Goal: Check status: Check status

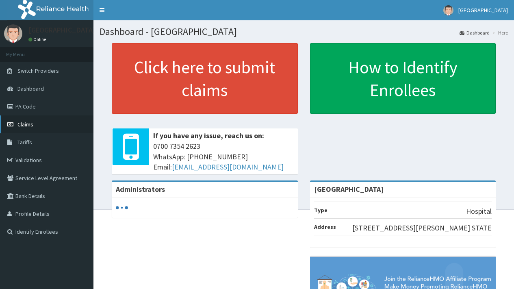
click at [26, 126] on span "Claims" at bounding box center [25, 124] width 16 height 7
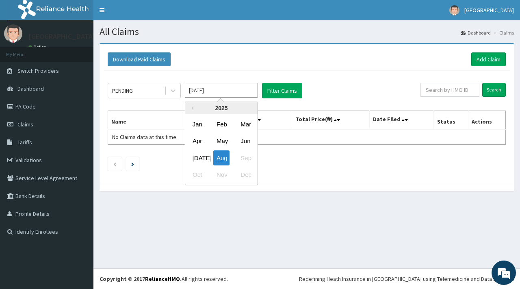
click at [211, 91] on input "[DATE]" at bounding box center [221, 90] width 73 height 15
click at [191, 109] on button "Previous Year" at bounding box center [191, 108] width 4 height 4
click at [223, 159] on div "Aug" at bounding box center [221, 157] width 16 height 15
type input "[DATE]"
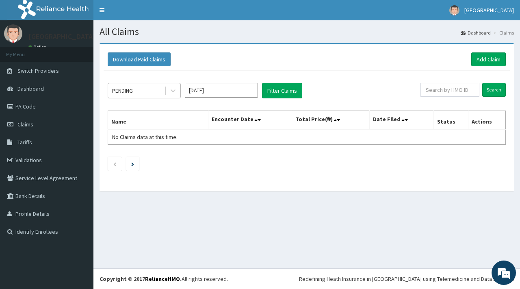
click at [146, 88] on div "PENDING" at bounding box center [136, 90] width 57 height 13
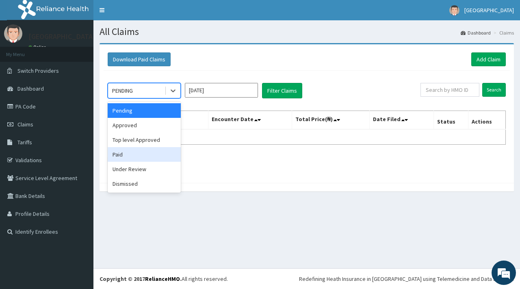
click at [132, 154] on div "Paid" at bounding box center [144, 154] width 73 height 15
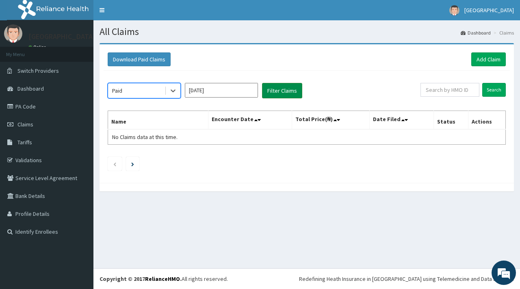
click at [278, 91] on button "Filter Claims" at bounding box center [282, 90] width 40 height 15
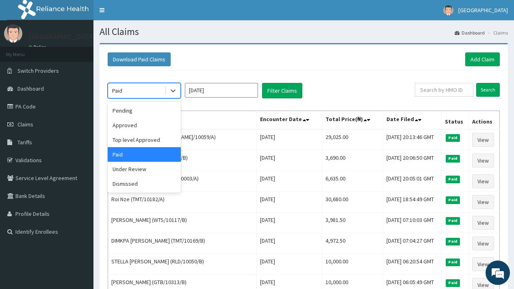
click at [124, 89] on div "Paid" at bounding box center [136, 90] width 57 height 13
click at [127, 128] on div "Approved" at bounding box center [144, 125] width 73 height 15
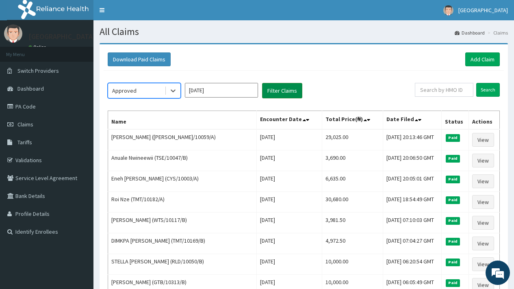
click at [282, 91] on button "Filter Claims" at bounding box center [282, 90] width 40 height 15
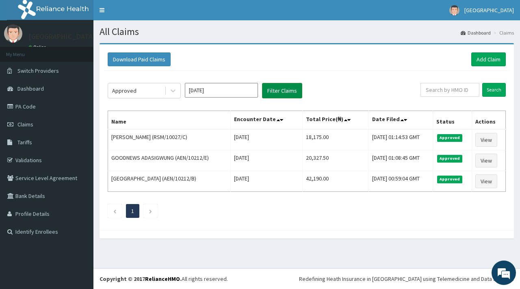
click at [279, 91] on button "Filter Claims" at bounding box center [282, 90] width 40 height 15
click at [123, 91] on div "Approved" at bounding box center [124, 91] width 24 height 8
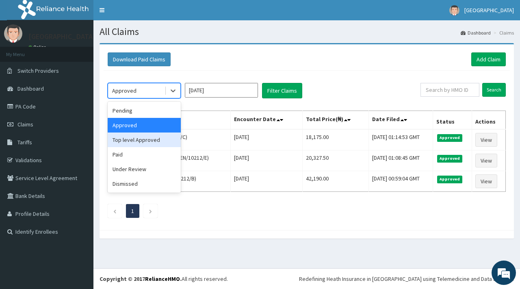
click at [133, 139] on div "Top level Approved" at bounding box center [144, 140] width 73 height 15
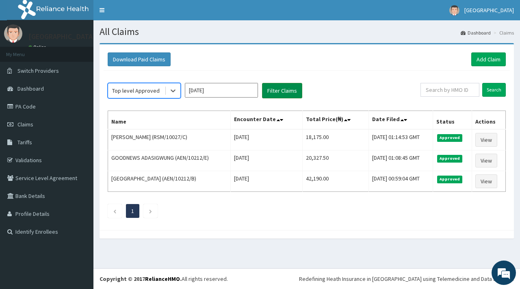
click at [276, 91] on button "Filter Claims" at bounding box center [282, 90] width 40 height 15
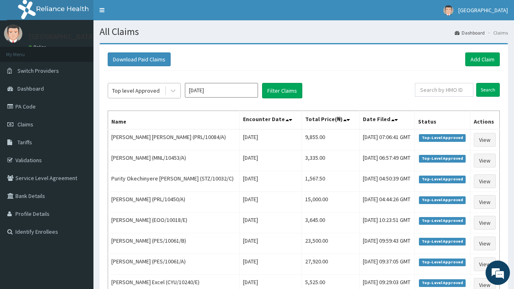
click at [136, 91] on div "Top level Approved" at bounding box center [136, 91] width 48 height 8
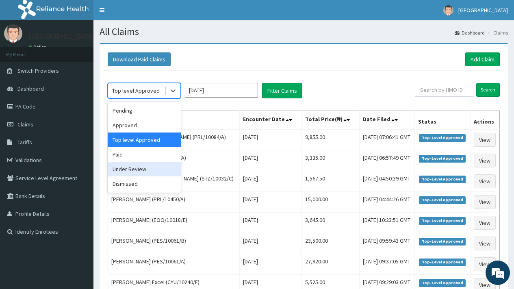
click at [138, 167] on div "Under Review" at bounding box center [144, 169] width 73 height 15
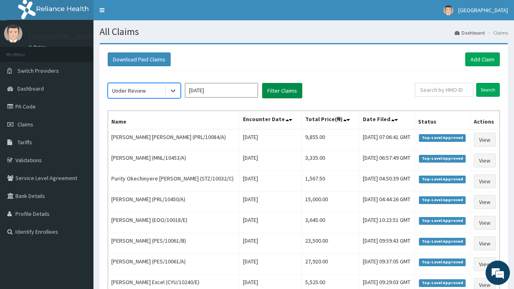
click at [287, 86] on button "Filter Claims" at bounding box center [282, 90] width 40 height 15
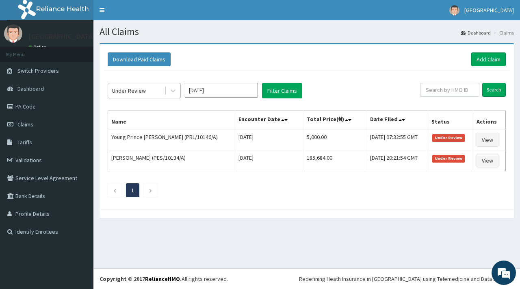
click at [135, 91] on div "Under Review" at bounding box center [129, 91] width 34 height 8
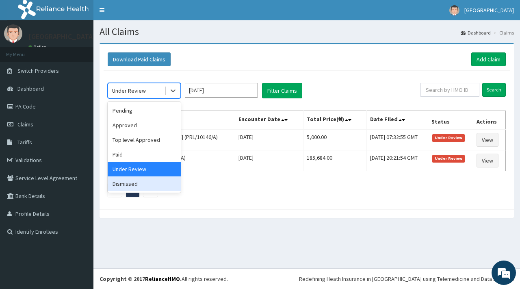
click at [132, 185] on div "Dismissed" at bounding box center [144, 183] width 73 height 15
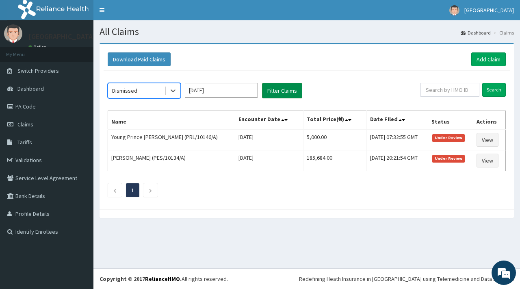
click at [277, 94] on button "Filter Claims" at bounding box center [282, 90] width 40 height 15
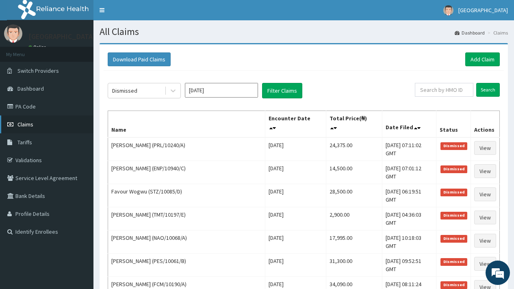
click at [24, 125] on span "Claims" at bounding box center [25, 124] width 16 height 7
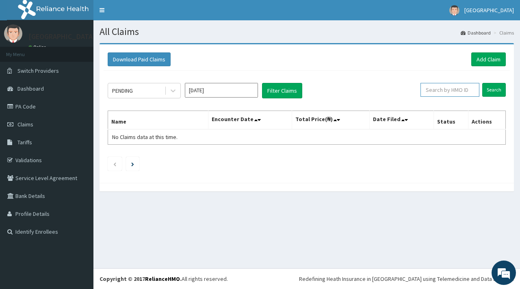
click at [445, 92] on input "text" at bounding box center [450, 90] width 59 height 14
paste input "ERM/10375/A"
type input "ERM/10375/A"
click at [491, 91] on input "Search" at bounding box center [495, 90] width 24 height 14
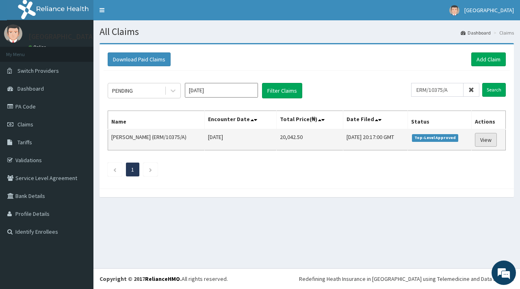
click at [480, 134] on link "View" at bounding box center [486, 140] width 22 height 14
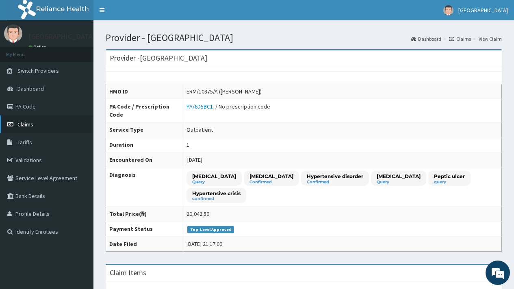
click at [23, 126] on span "Claims" at bounding box center [25, 124] width 16 height 7
